Goal: Task Accomplishment & Management: Manage account settings

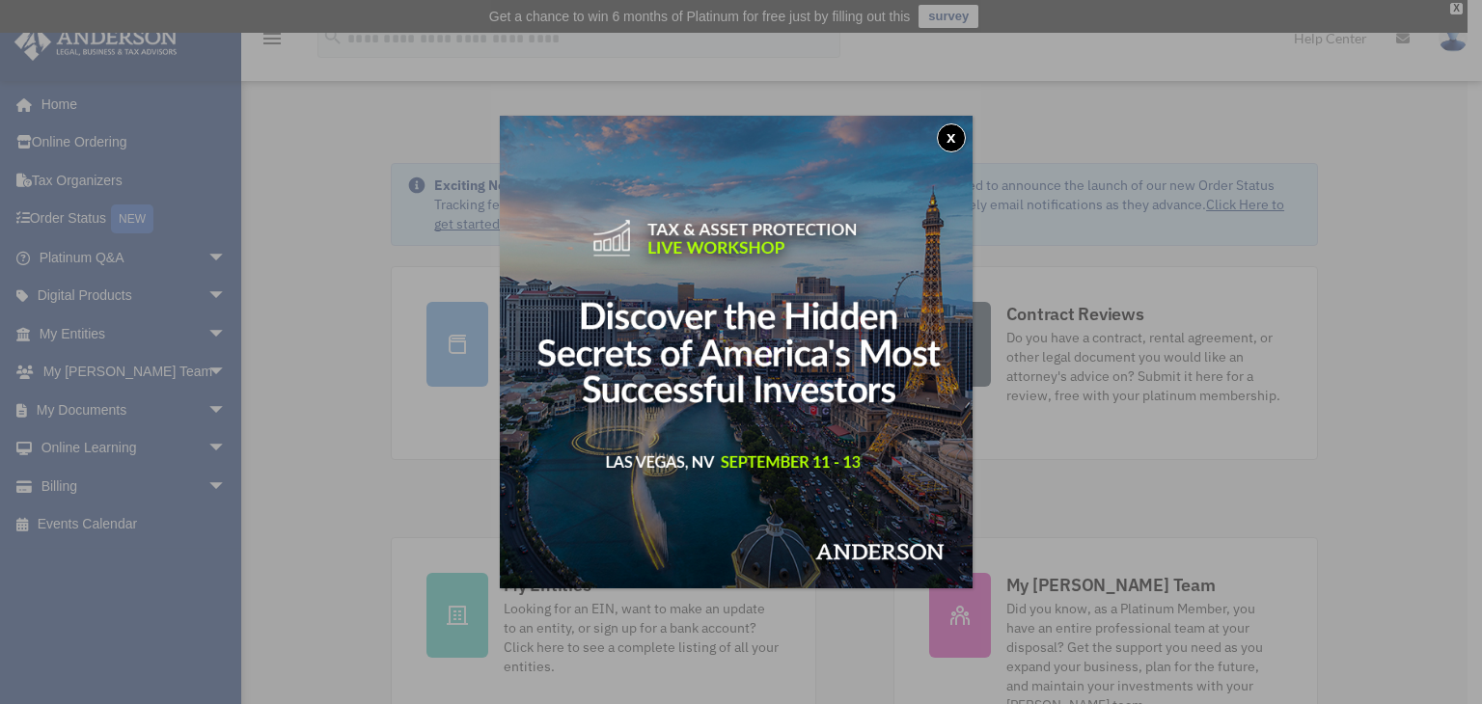
click at [959, 130] on button "x" at bounding box center [951, 137] width 29 height 29
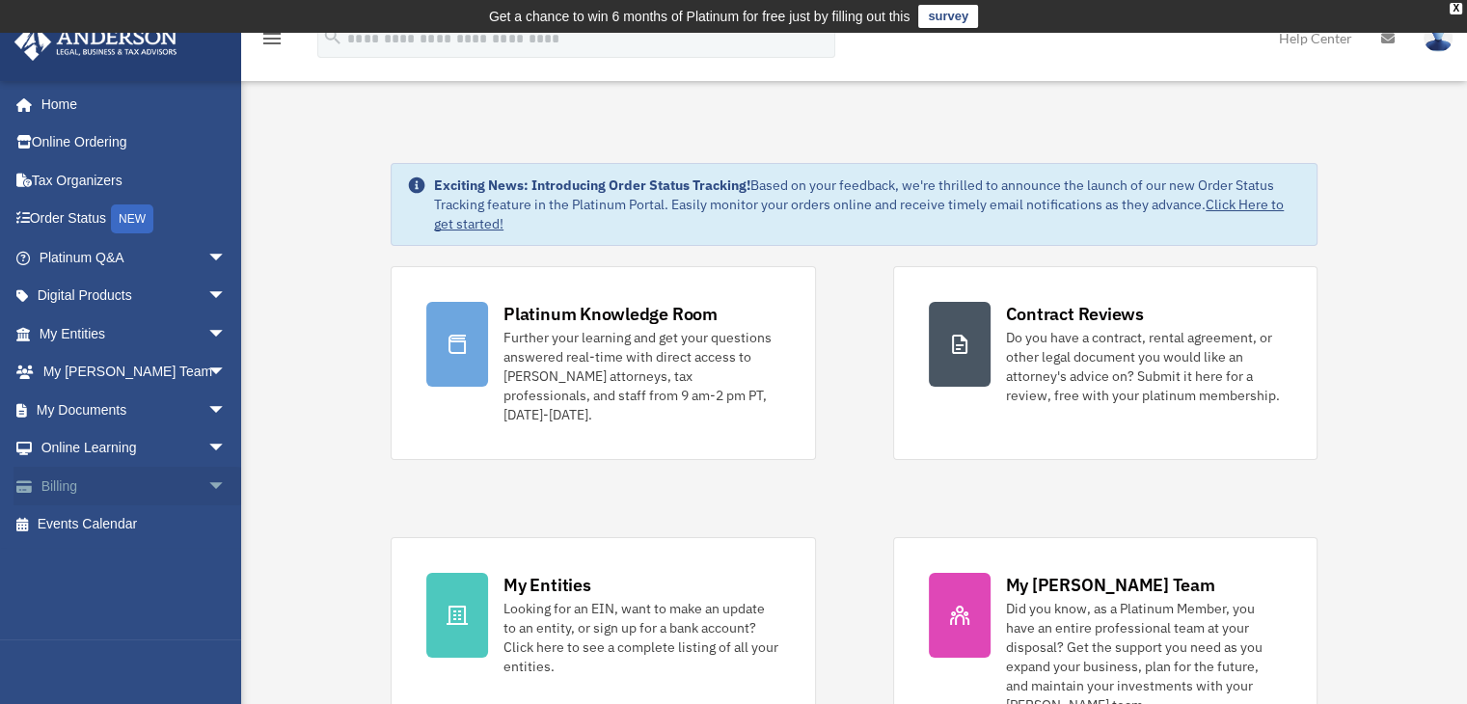
click at [208, 483] on span "arrow_drop_down" at bounding box center [226, 487] width 39 height 40
click at [139, 530] on link "$ Open Invoices" at bounding box center [141, 526] width 229 height 40
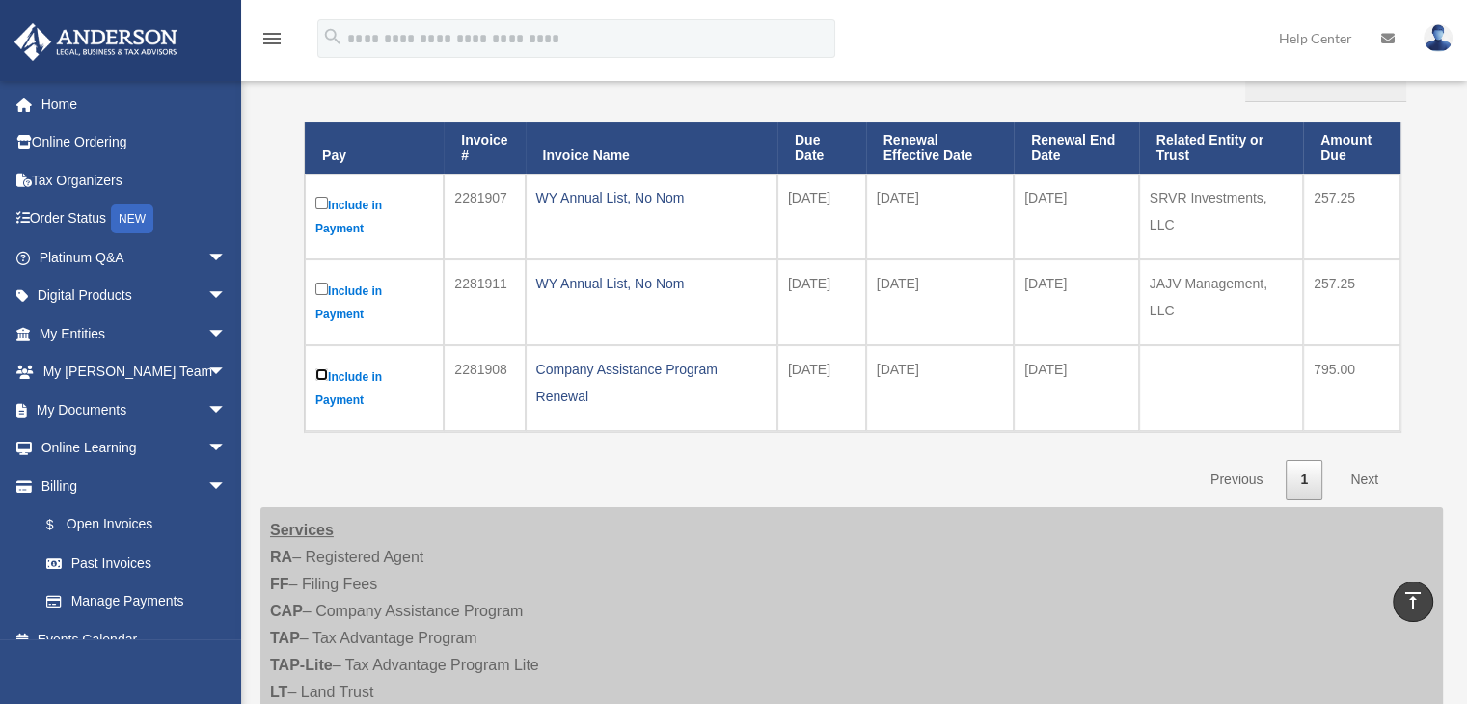
scroll to position [225, 0]
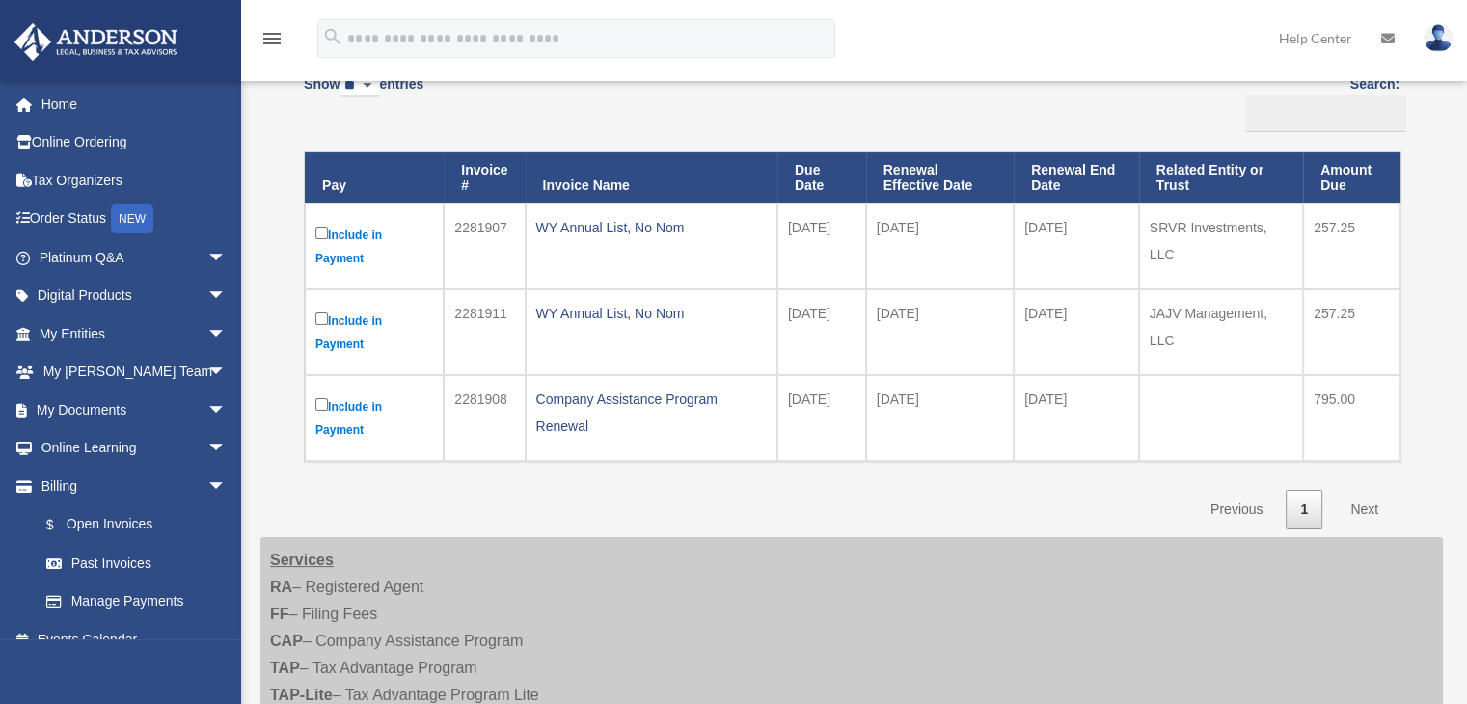
click at [1370, 507] on link "Next" at bounding box center [1364, 510] width 57 height 40
click at [1366, 507] on link "Next" at bounding box center [1364, 510] width 57 height 40
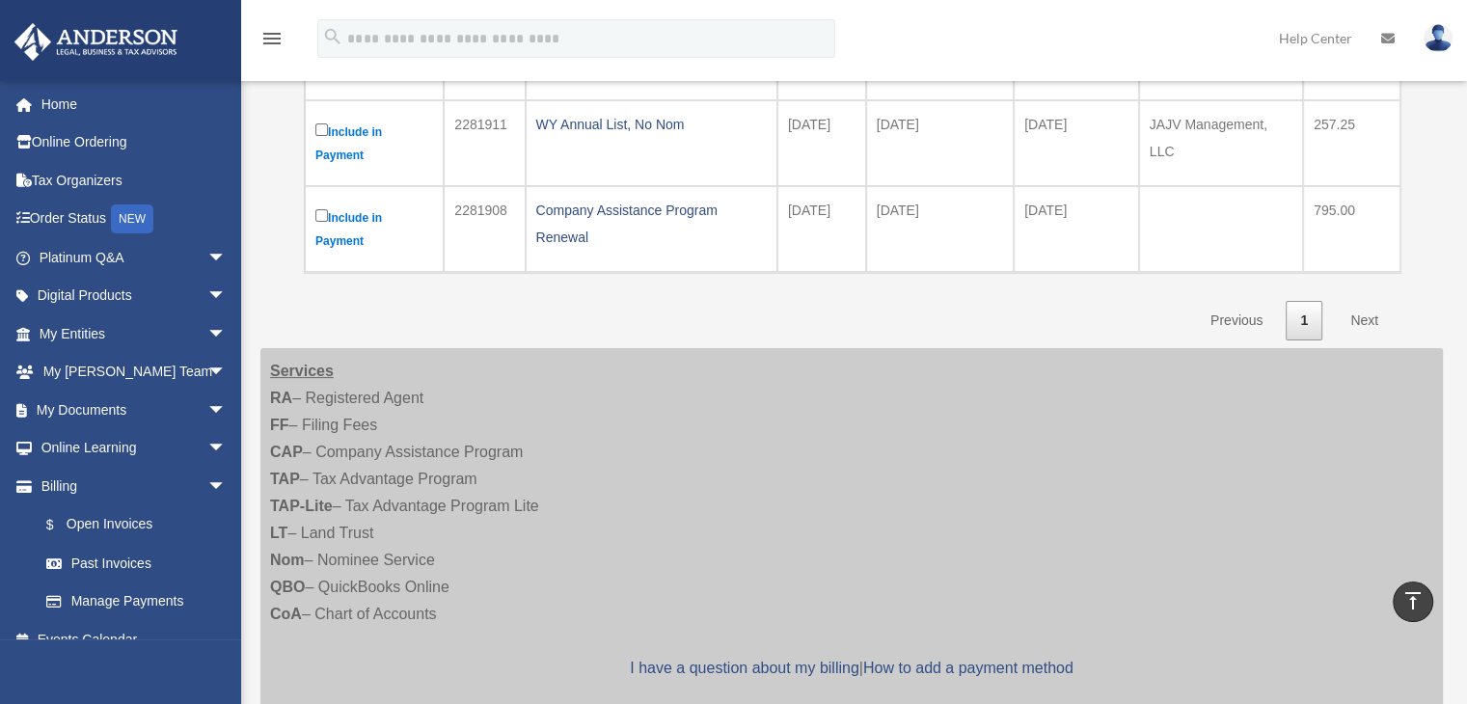
scroll to position [0, 0]
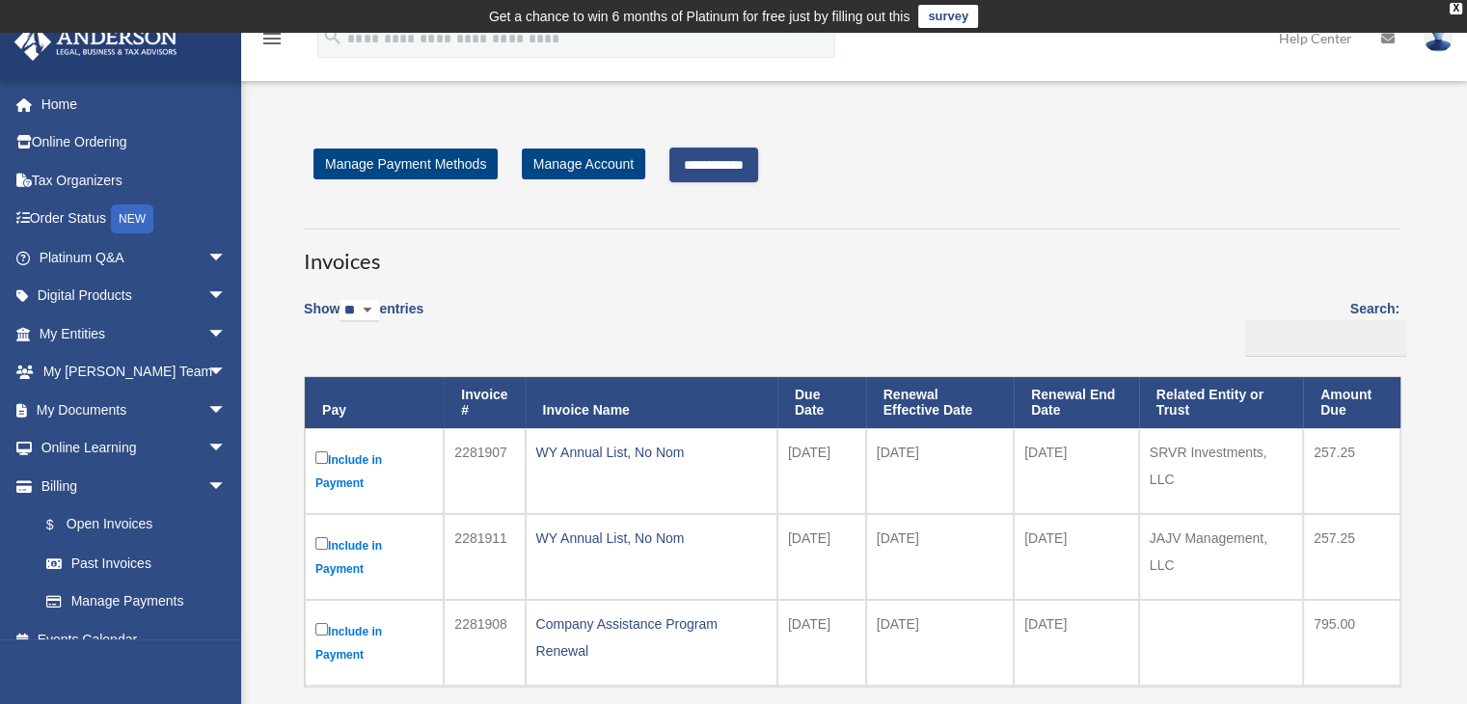
drag, startPoint x: 738, startPoint y: 168, endPoint x: 756, endPoint y: 171, distance: 18.6
click at [738, 168] on input "**********" at bounding box center [714, 165] width 89 height 35
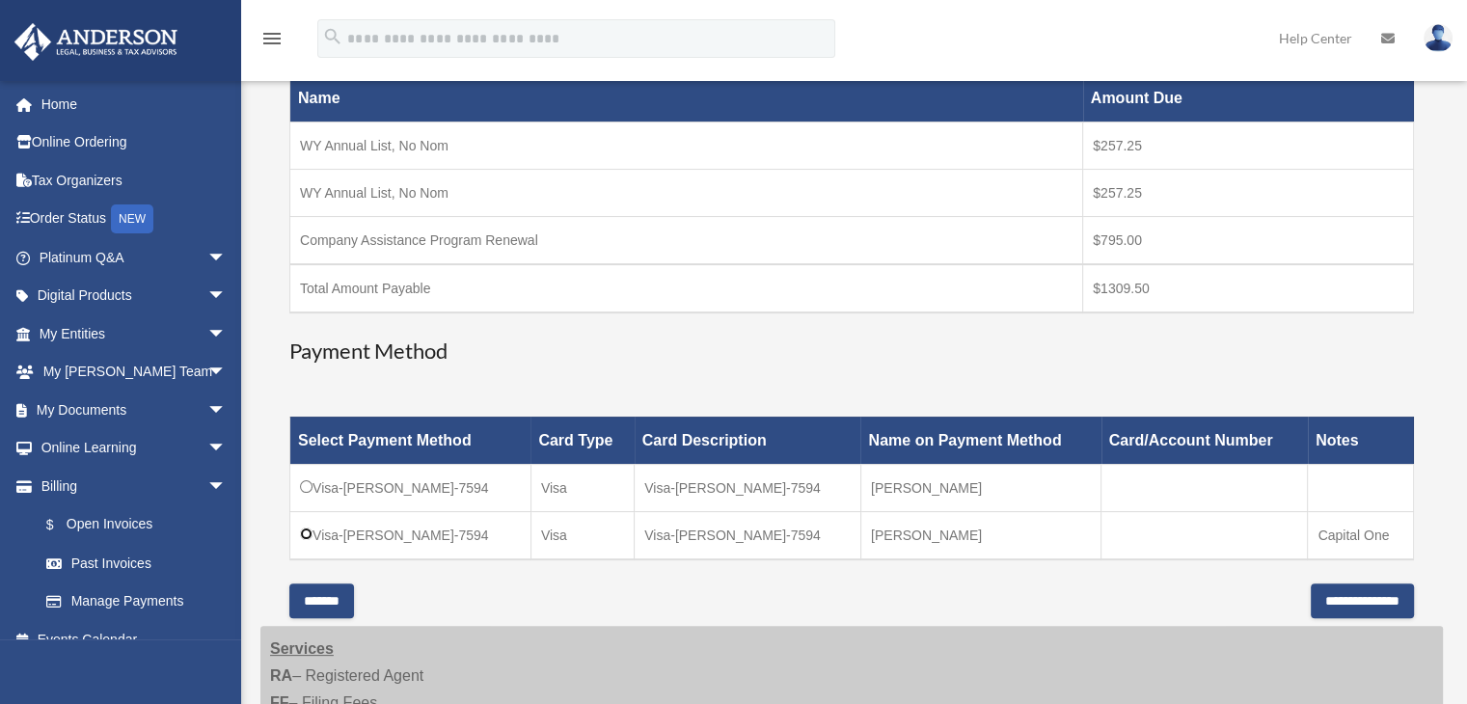
scroll to position [482, 0]
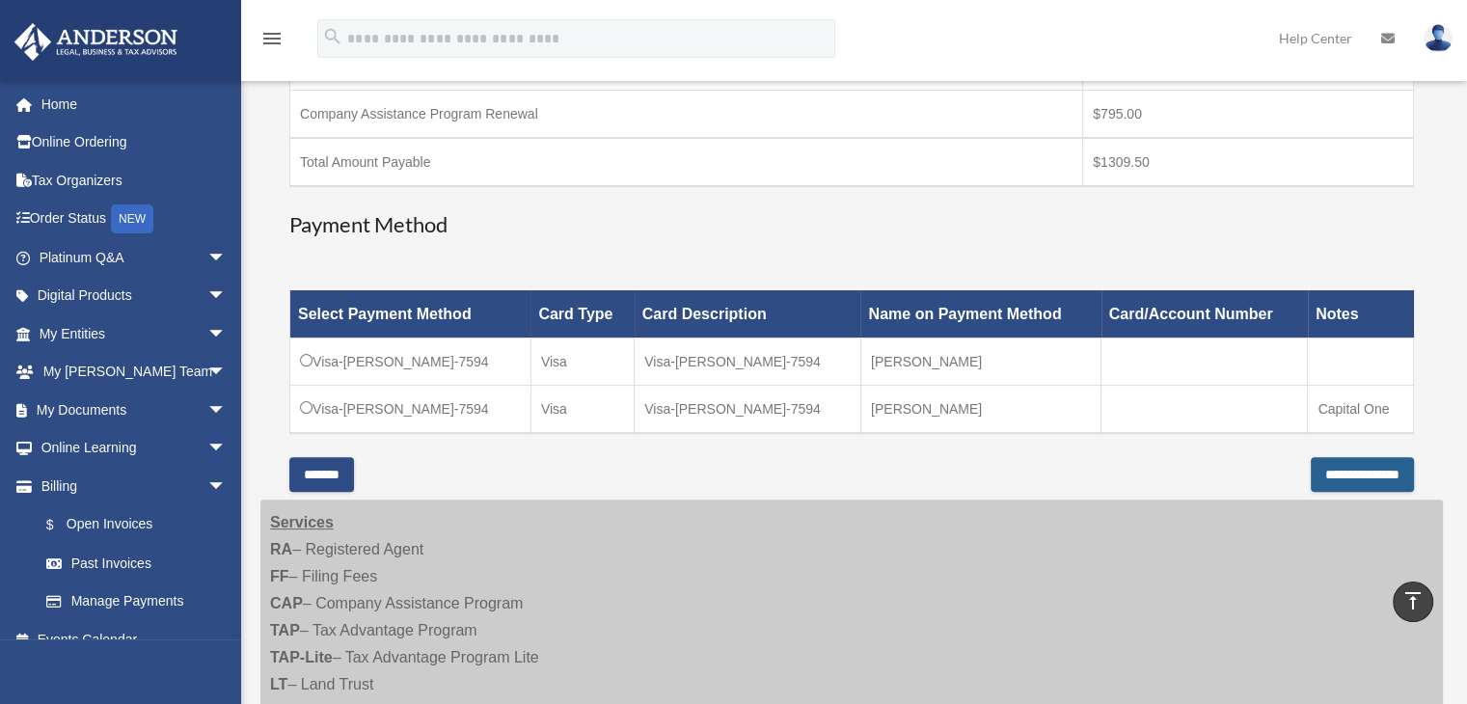
click at [1321, 472] on input "**********" at bounding box center [1362, 474] width 103 height 35
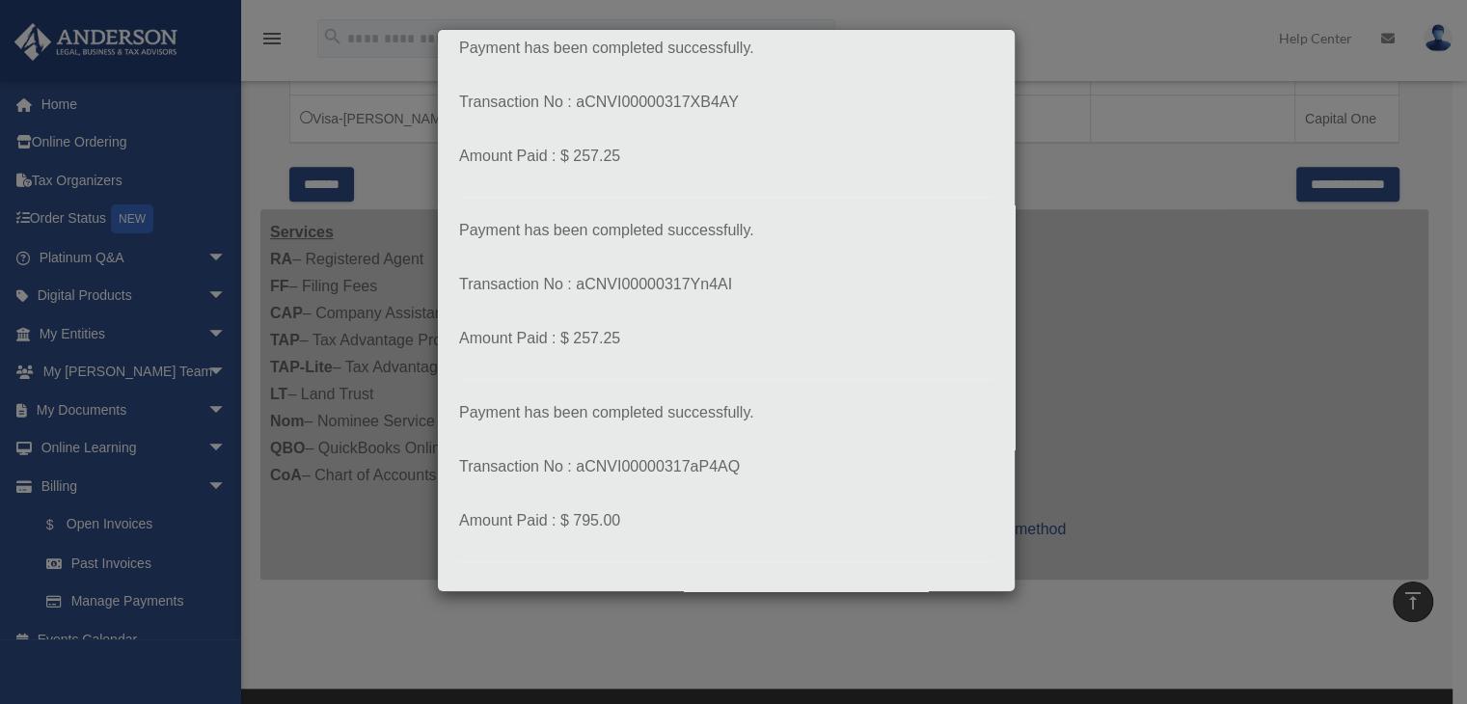
scroll to position [0, 0]
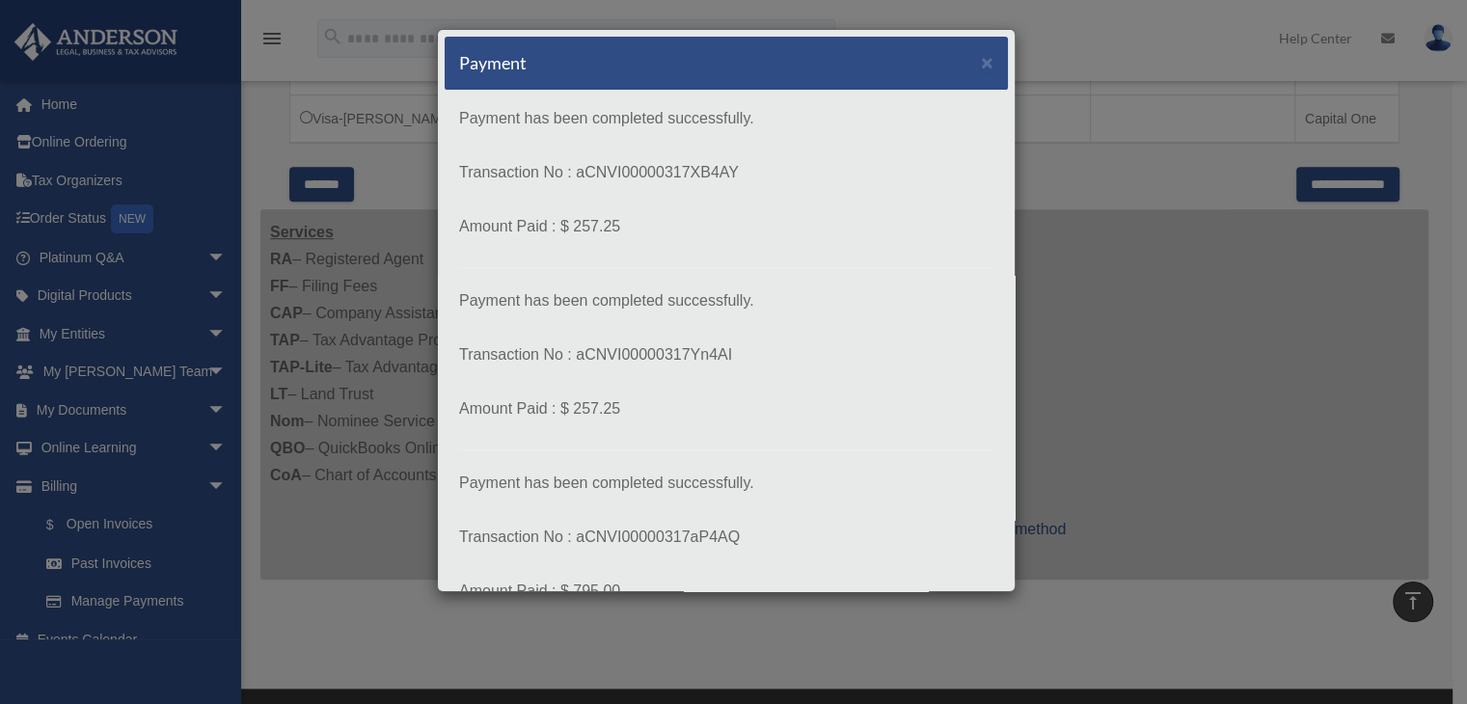
click at [476, 63] on h5 "Payment" at bounding box center [493, 63] width 68 height 24
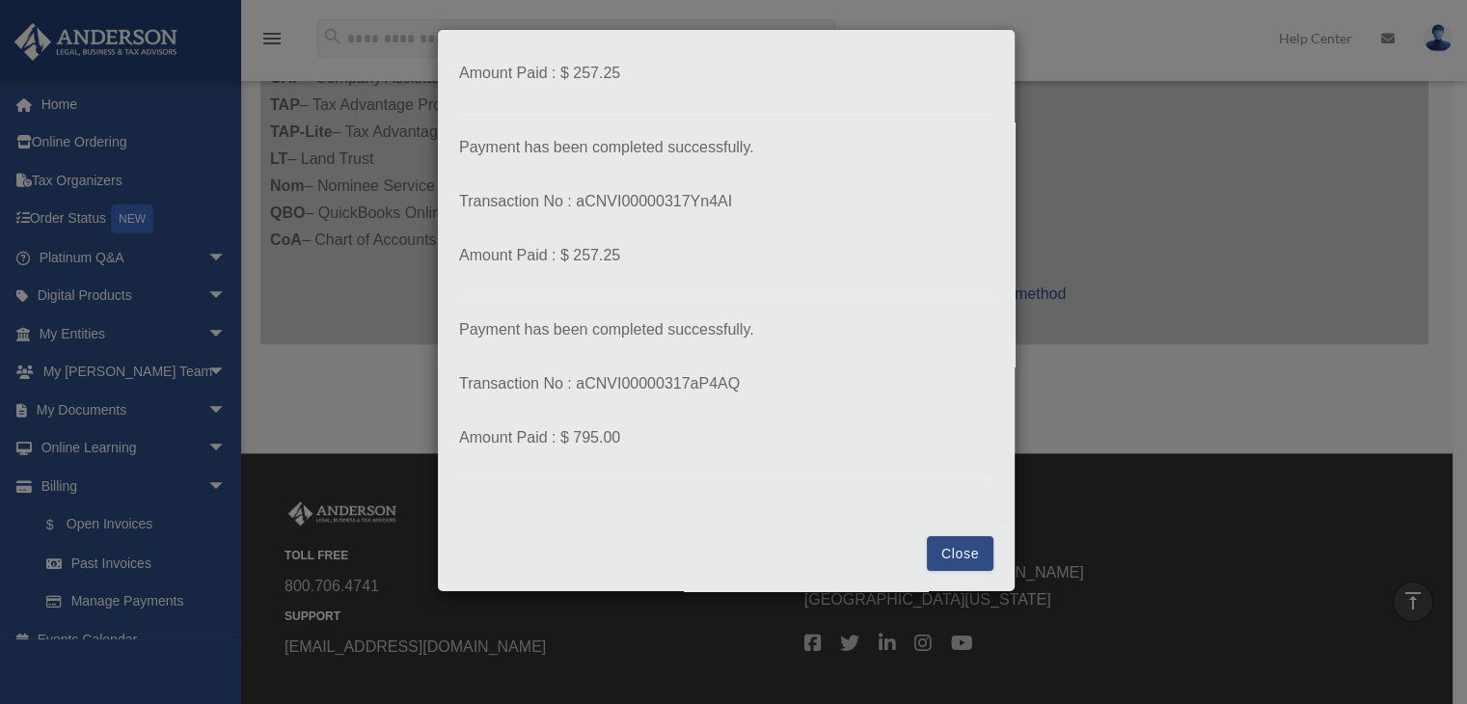
scroll to position [1115, 0]
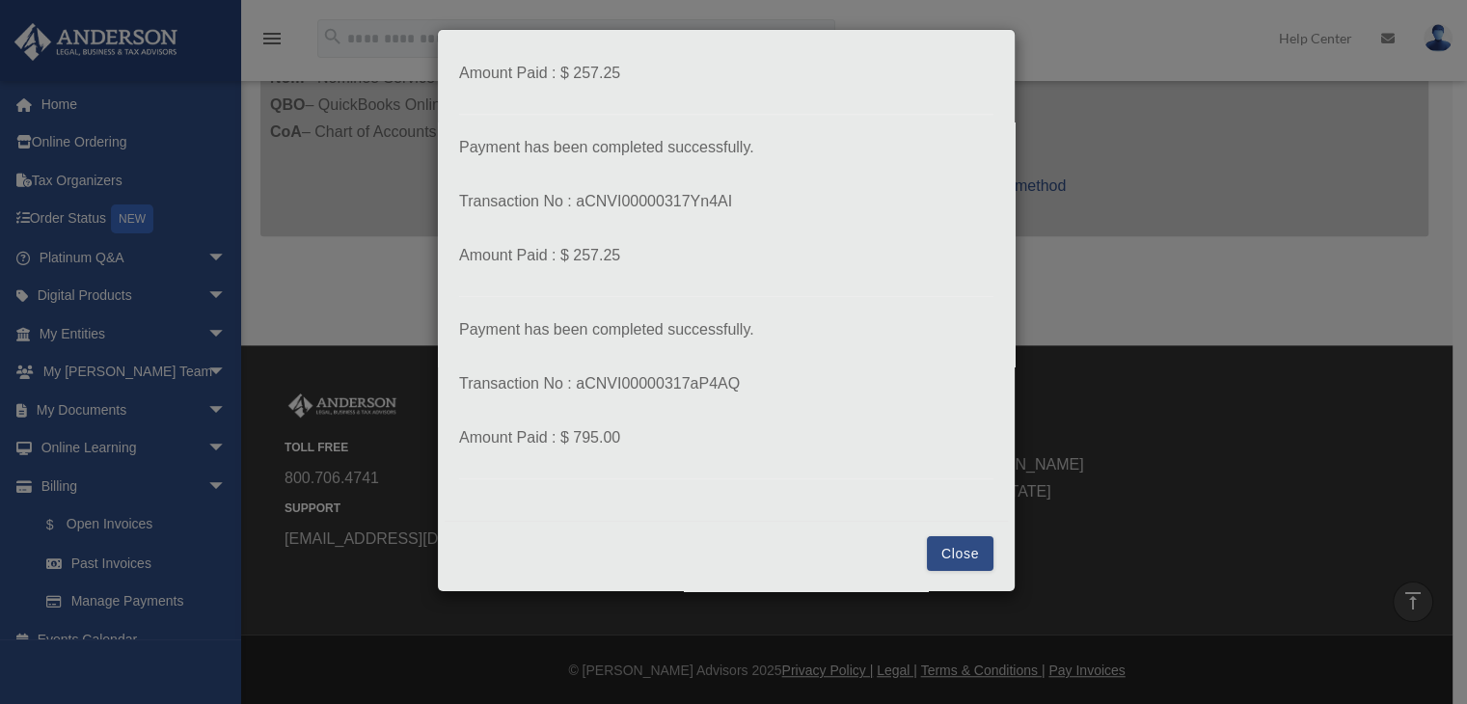
click at [945, 561] on button "Close" at bounding box center [960, 553] width 67 height 35
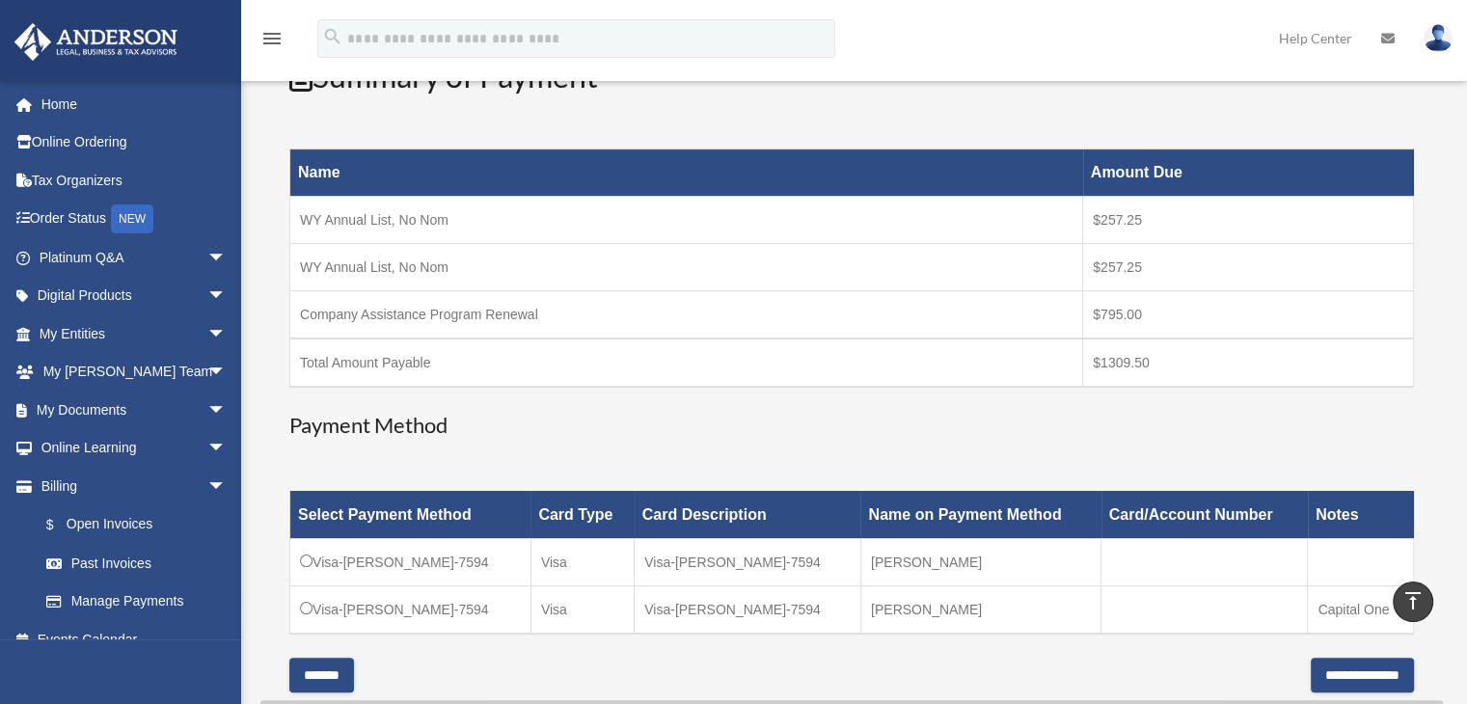
scroll to position [247, 0]
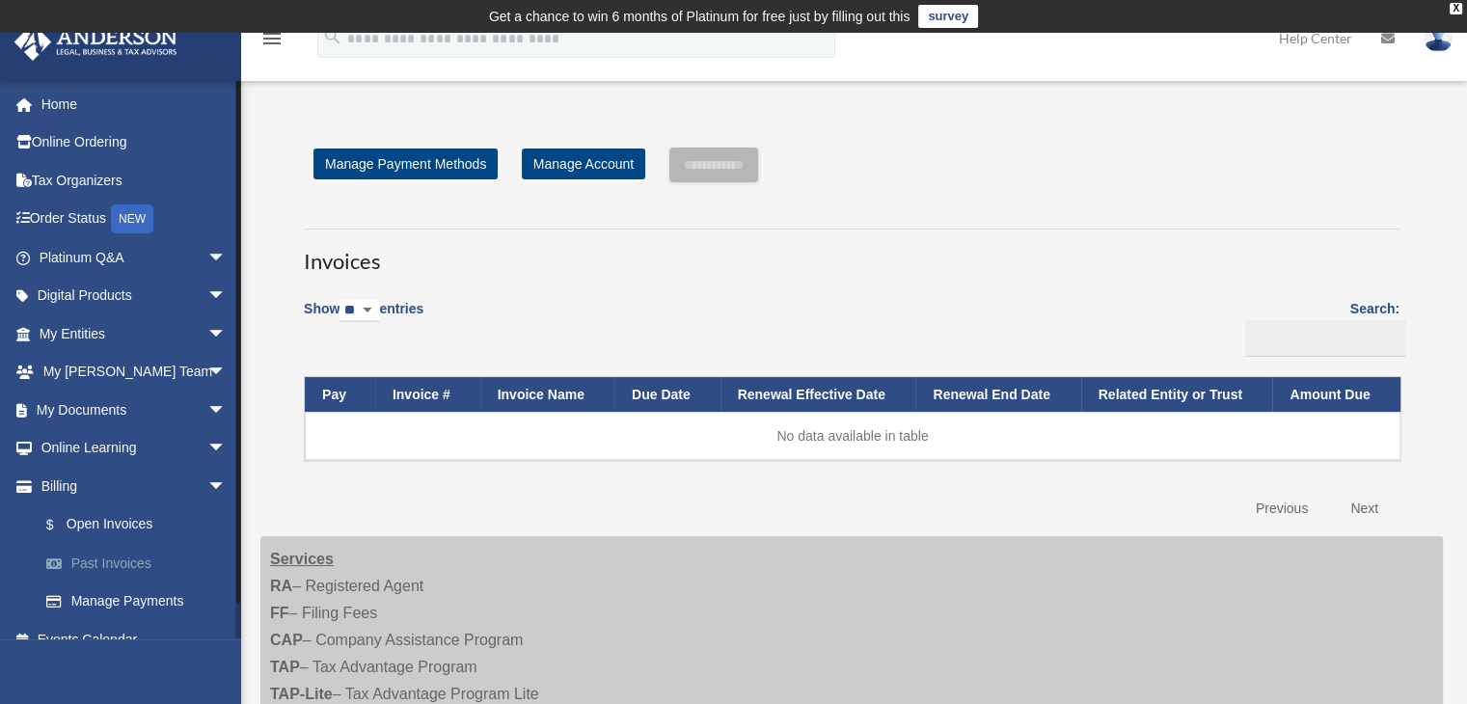
click at [118, 563] on link "Past Invoices" at bounding box center [141, 563] width 229 height 39
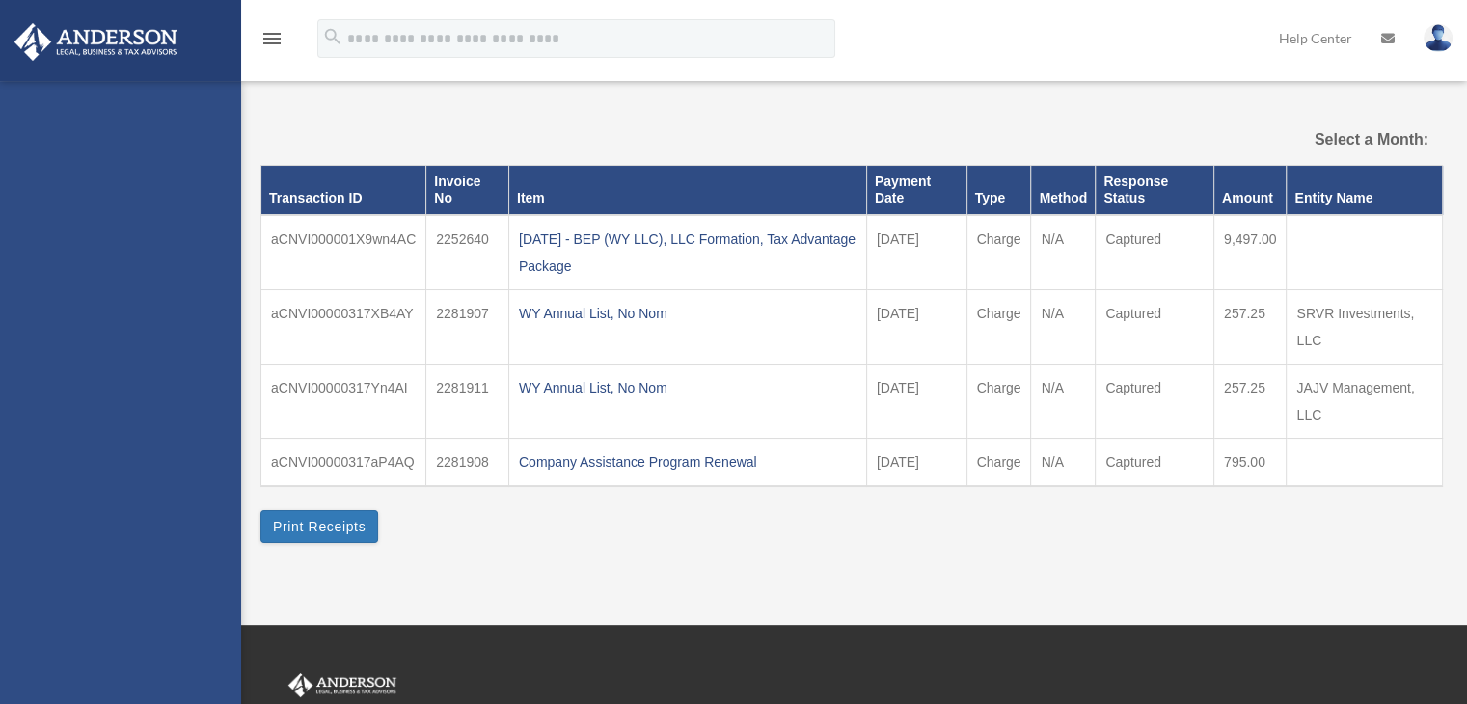
select select
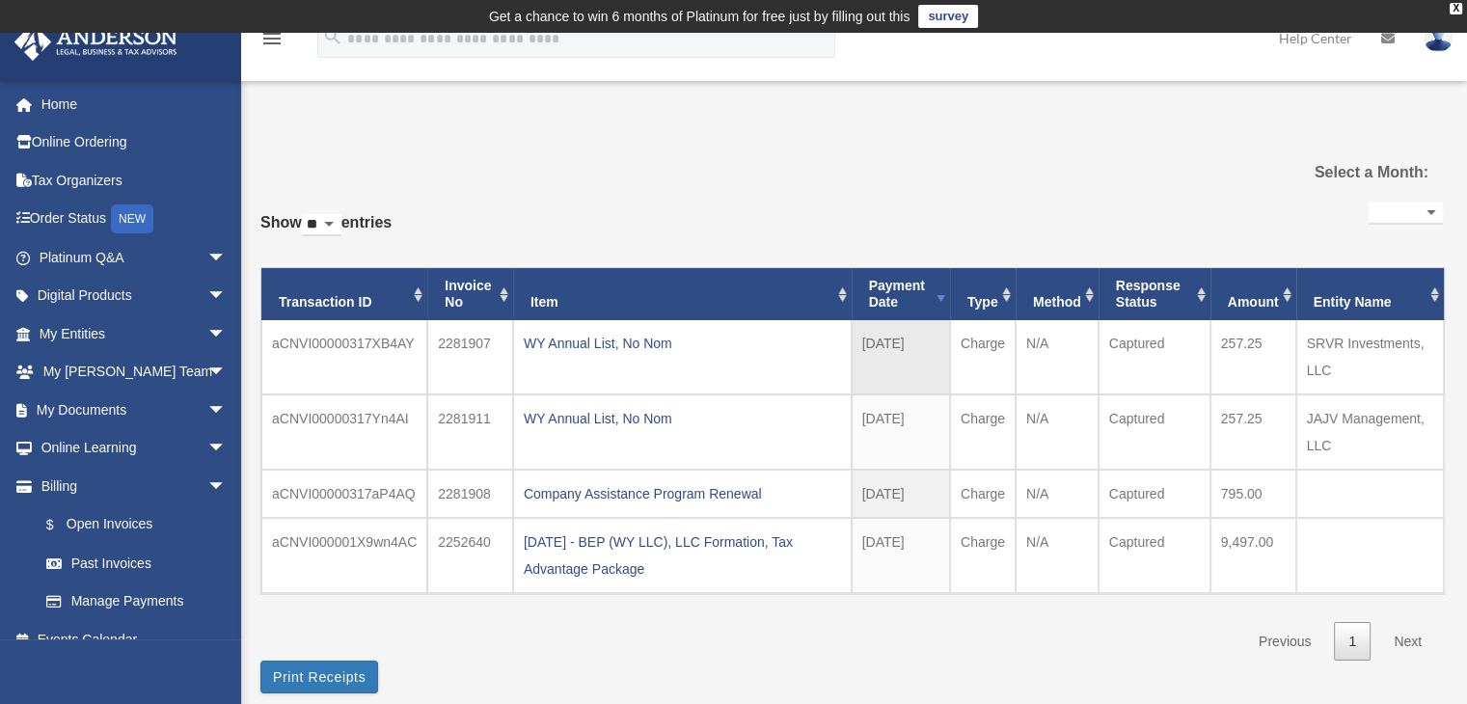
scroll to position [193, 0]
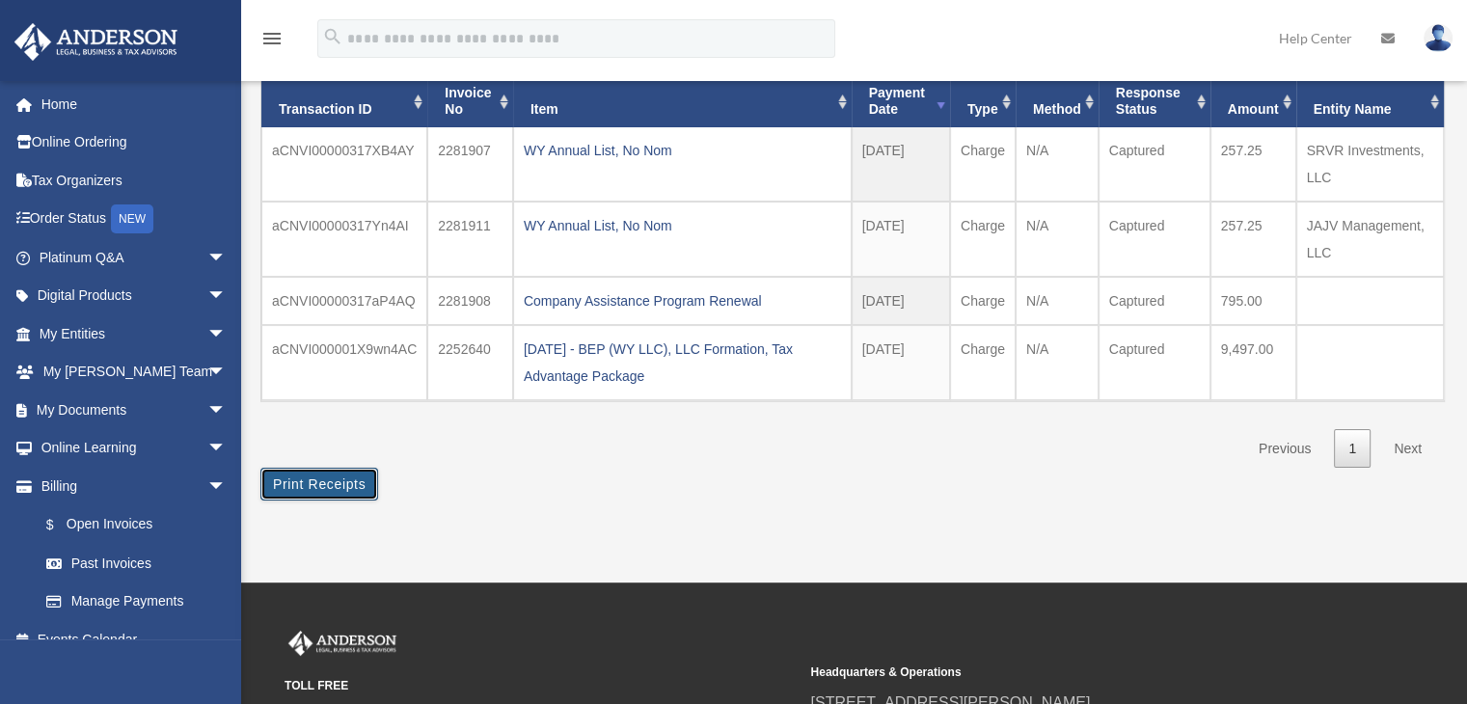
click at [324, 480] on button "Print Receipts" at bounding box center [319, 484] width 118 height 33
